Goal: Navigation & Orientation: Find specific page/section

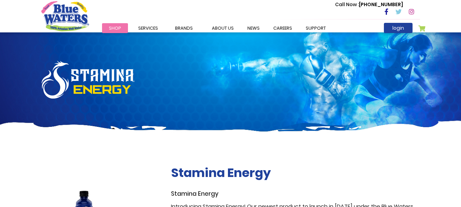
click at [117, 28] on span "Shop" at bounding box center [115, 28] width 12 height 6
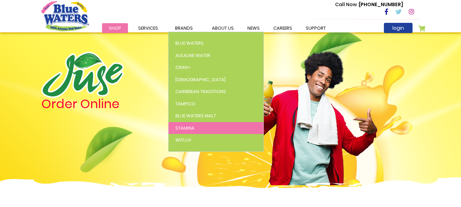
click at [186, 127] on span "Stamina" at bounding box center [184, 128] width 19 height 6
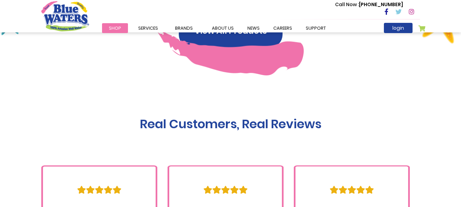
scroll to position [546, 0]
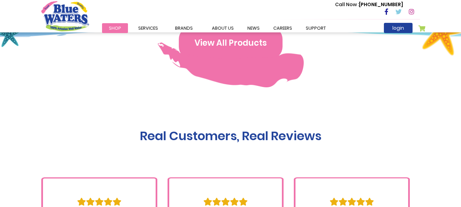
click at [231, 46] on button "View All Products" at bounding box center [231, 43] width 104 height 33
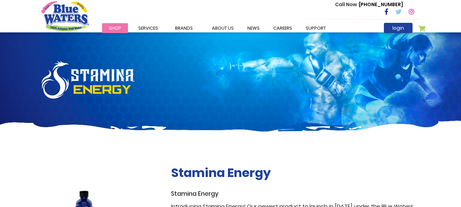
scroll to position [546, 0]
